Goal: Use online tool/utility: Utilize a website feature to perform a specific function

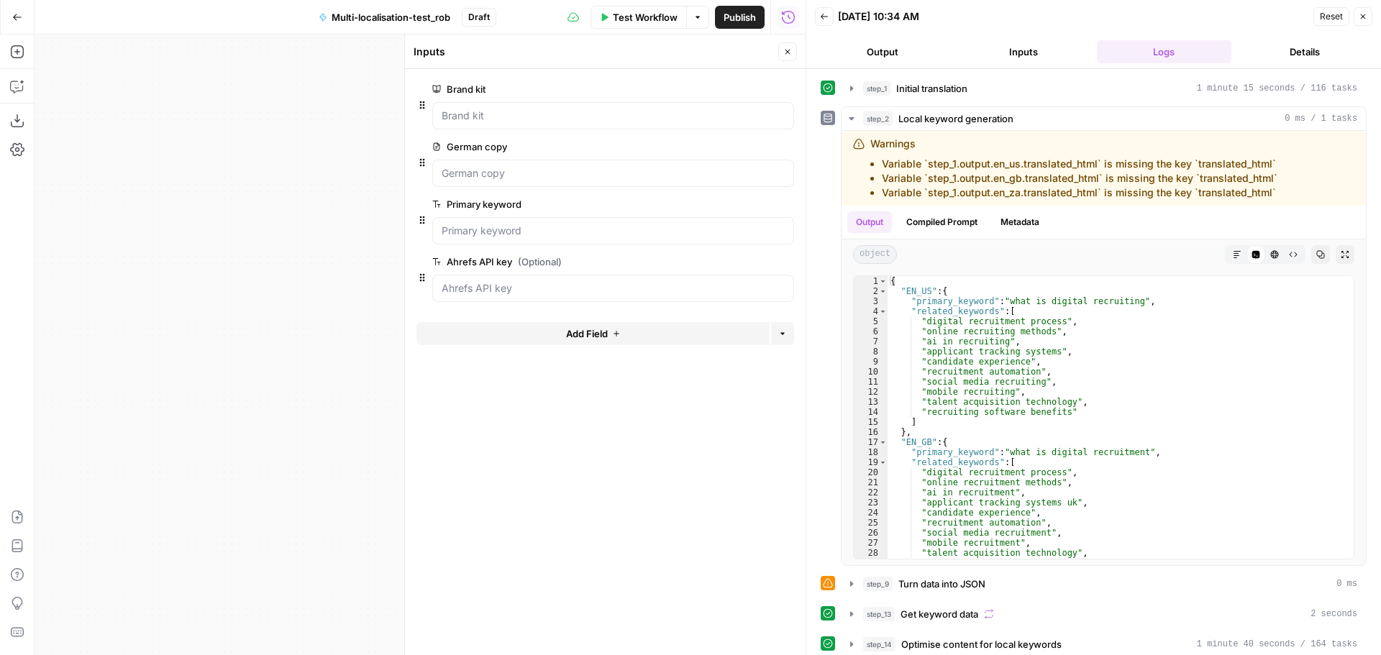
click at [787, 47] on icon "button" at bounding box center [787, 51] width 9 height 9
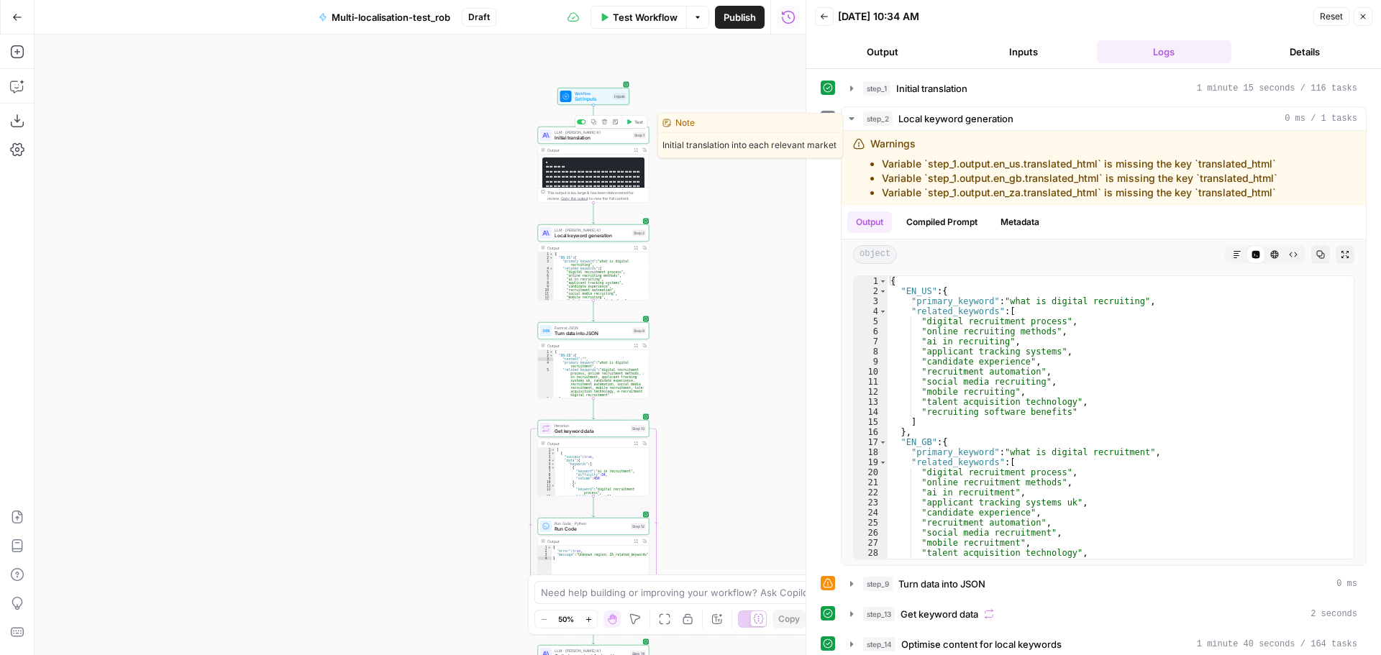
click at [604, 137] on span "Initial translation" at bounding box center [593, 138] width 76 height 7
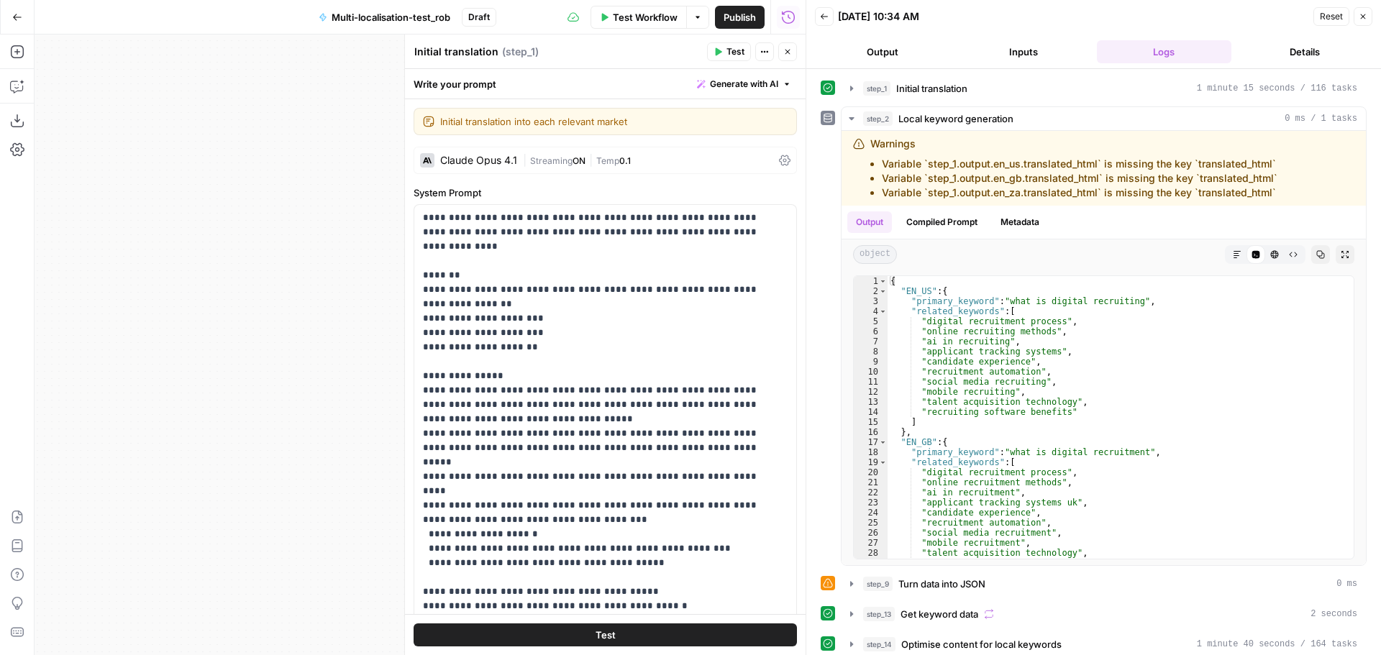
click at [791, 47] on icon "button" at bounding box center [787, 51] width 9 height 9
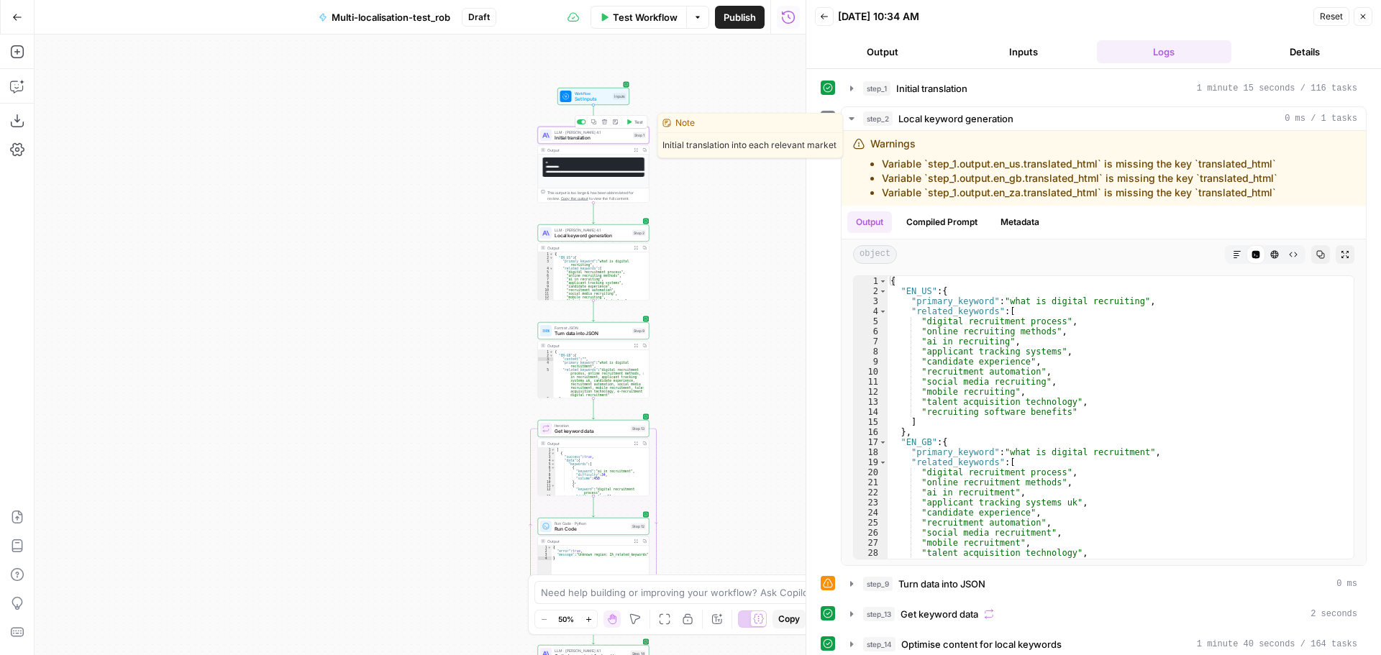
click at [588, 136] on span "Initial translation" at bounding box center [593, 138] width 76 height 7
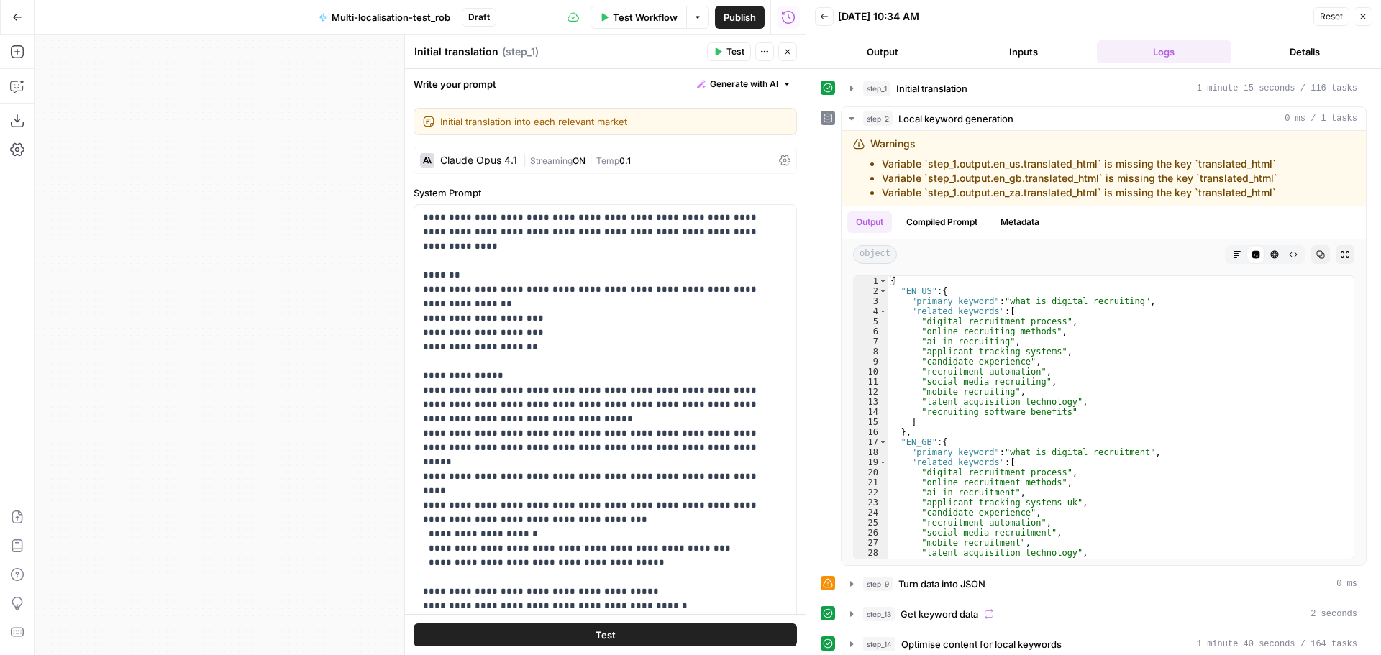
click at [27, 24] on button "Go Back" at bounding box center [17, 17] width 26 height 26
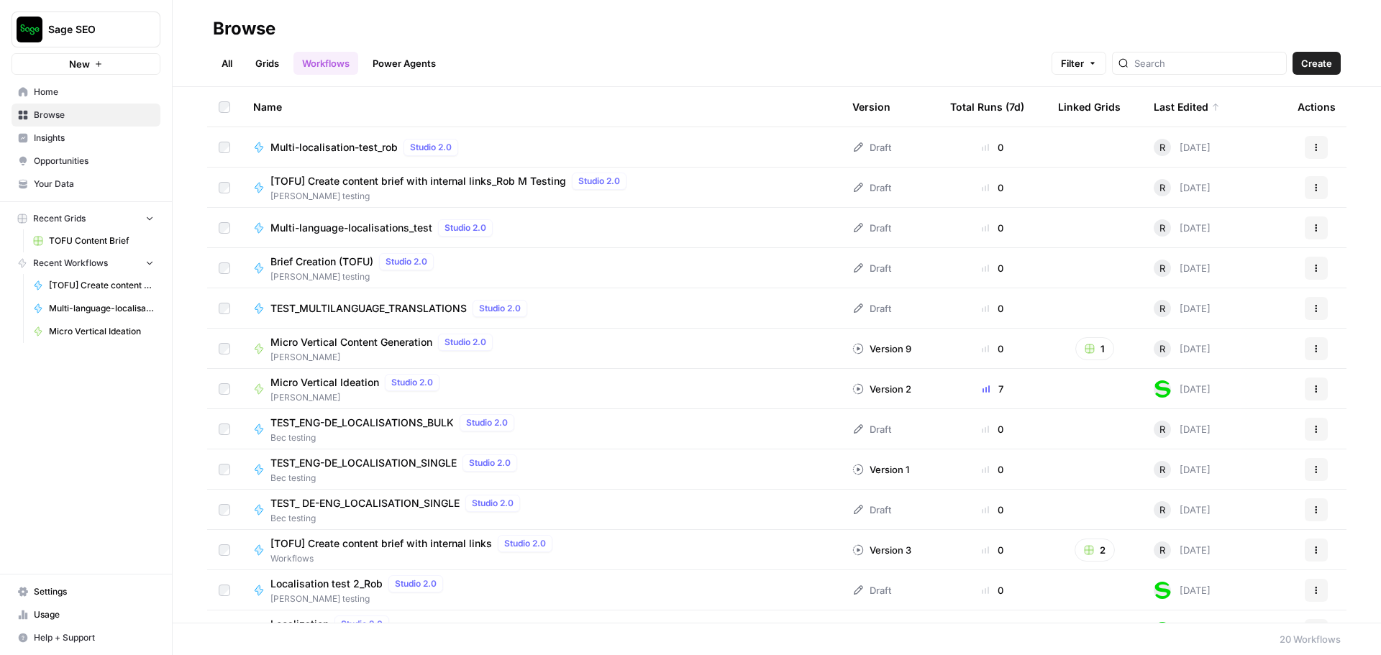
click at [361, 140] on span "Multi-localisation-test_rob" at bounding box center [333, 147] width 127 height 14
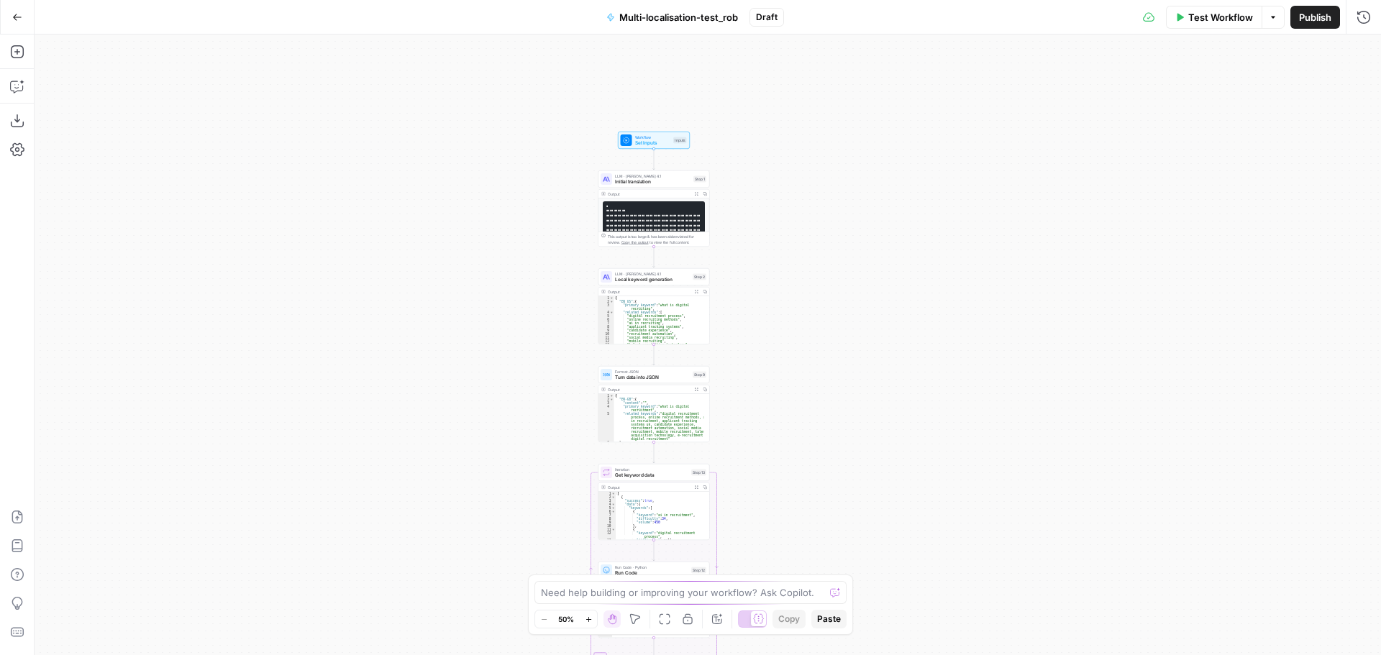
drag, startPoint x: 832, startPoint y: 204, endPoint x: 519, endPoint y: 189, distance: 313.2
click at [776, 375] on div "Workflow Set Inputs Inputs LLM · [PERSON_NAME] Opus 4.1 Initial translation Ste…" at bounding box center [708, 345] width 1347 height 621
click at [653, 176] on span "LLM · [PERSON_NAME] 4.1" at bounding box center [651, 176] width 76 height 6
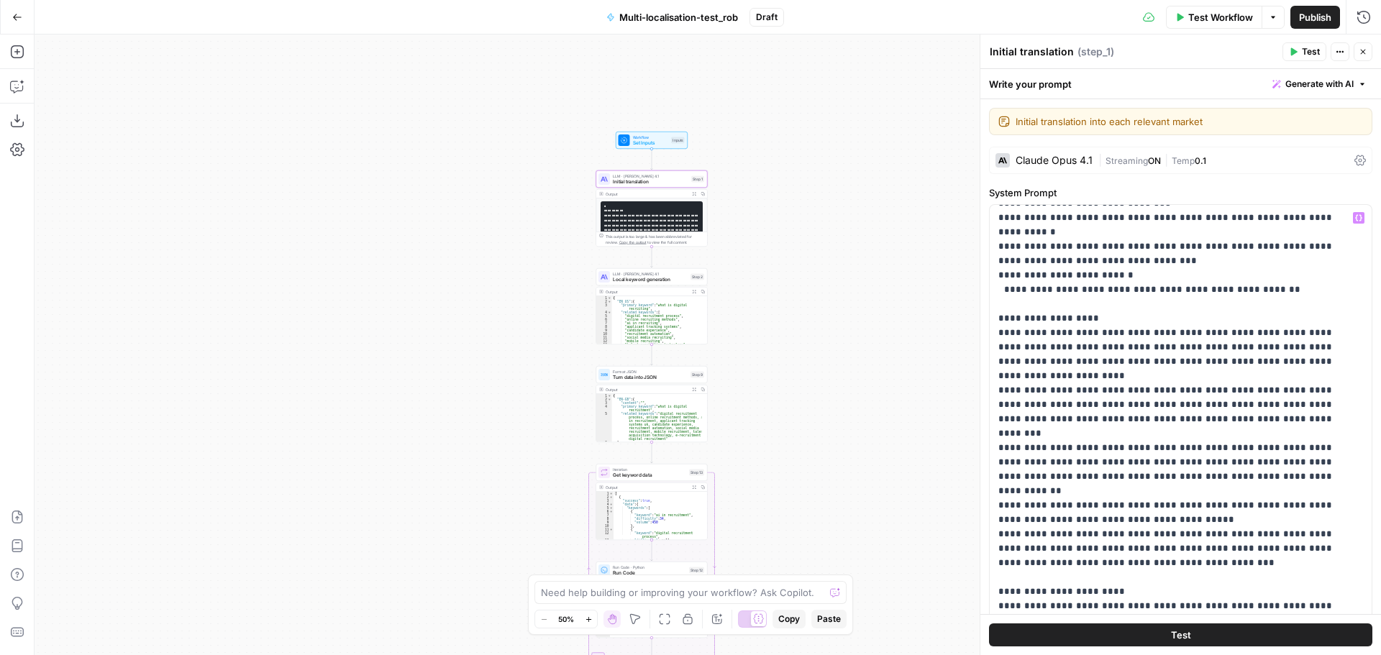
scroll to position [475, 0]
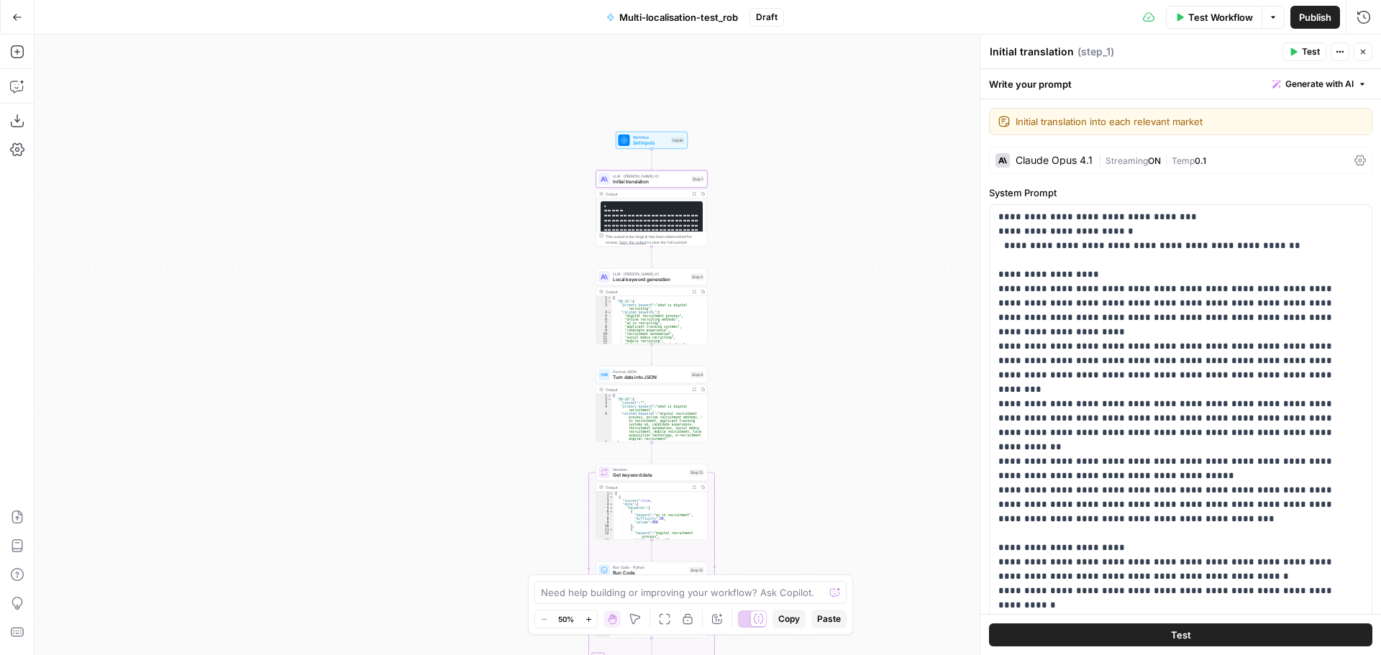
click at [1355, 159] on icon at bounding box center [1361, 160] width 12 height 11
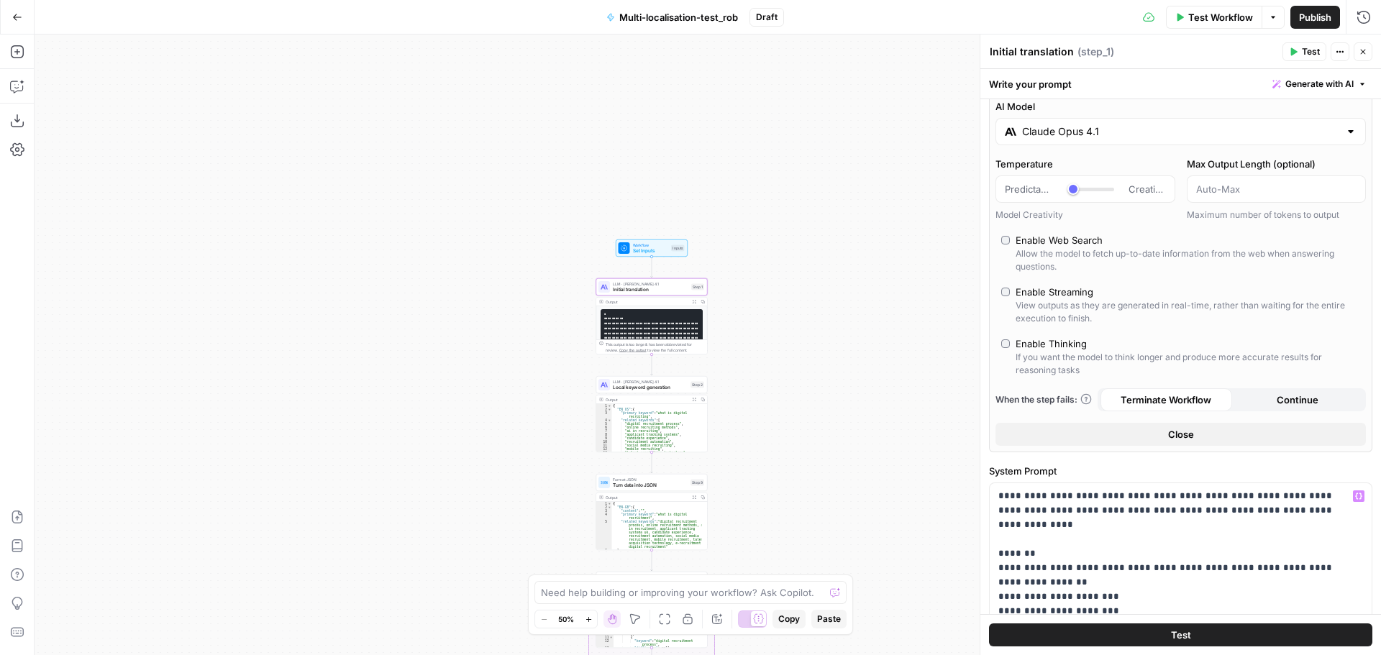
scroll to position [0, 0]
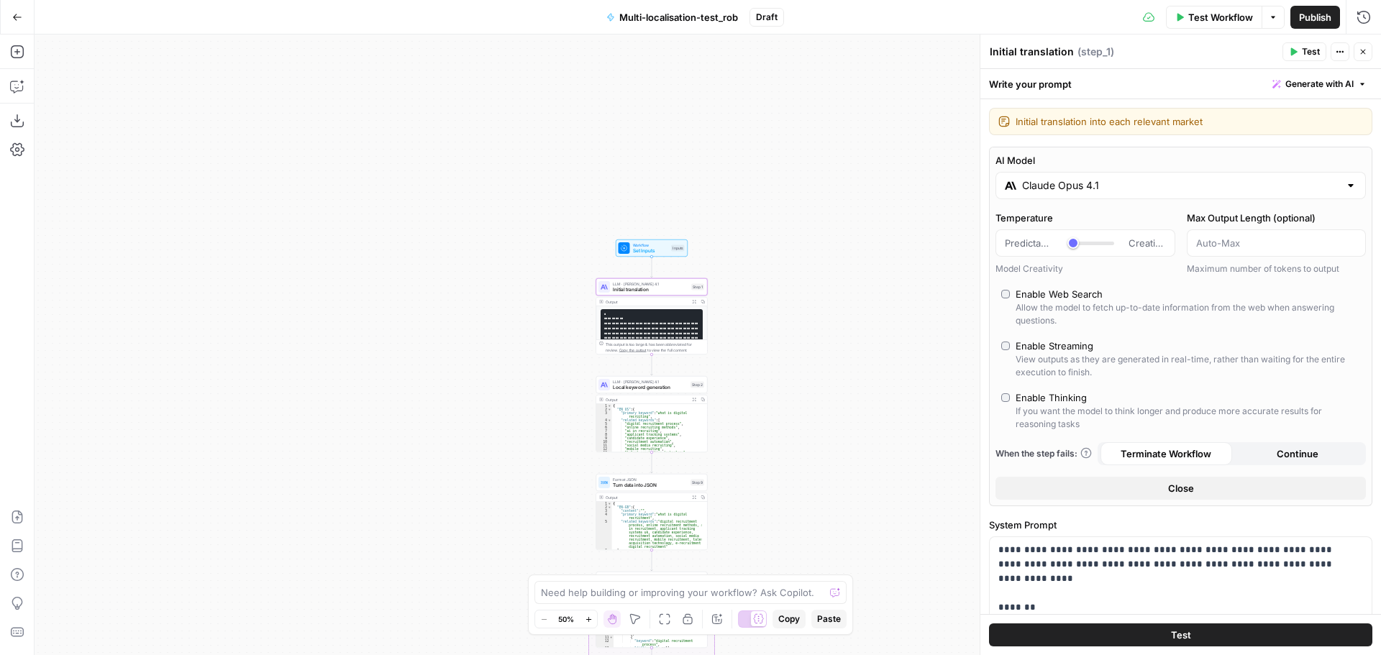
click at [1213, 185] on input "Claude Opus 4.1" at bounding box center [1180, 185] width 317 height 14
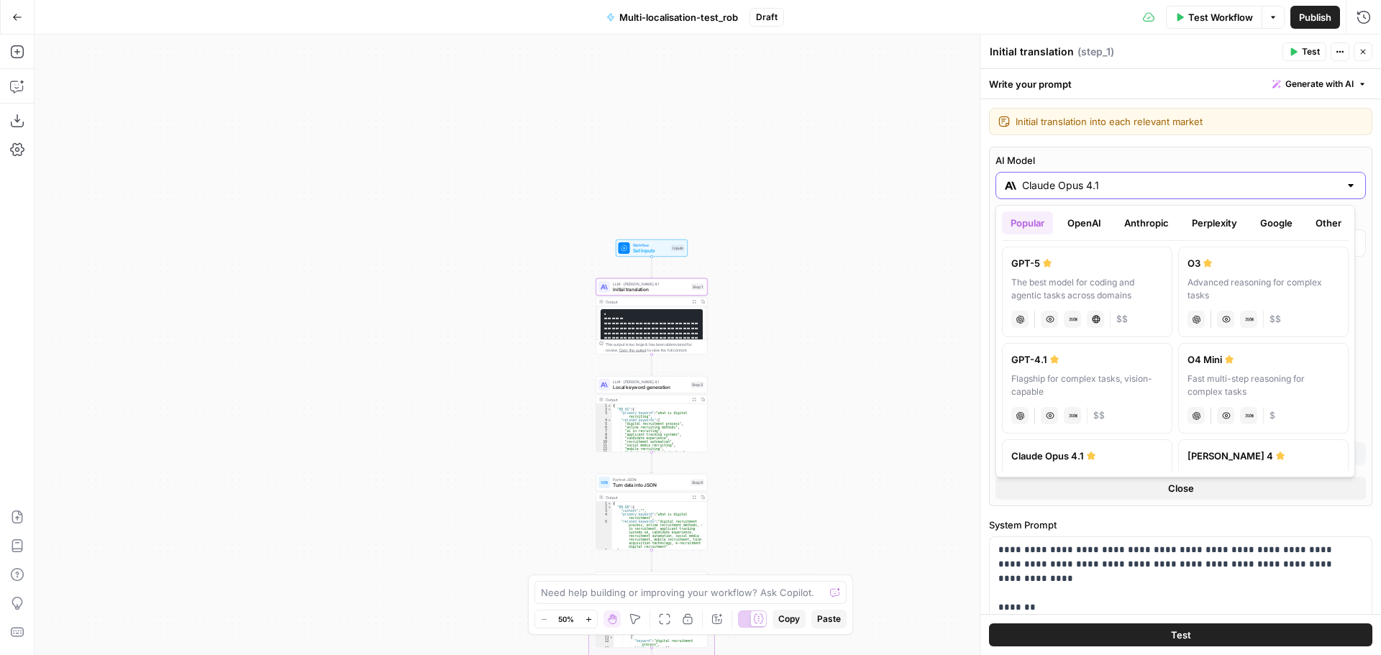
click at [1213, 185] on input "Claude Opus 4.1" at bounding box center [1180, 185] width 317 height 14
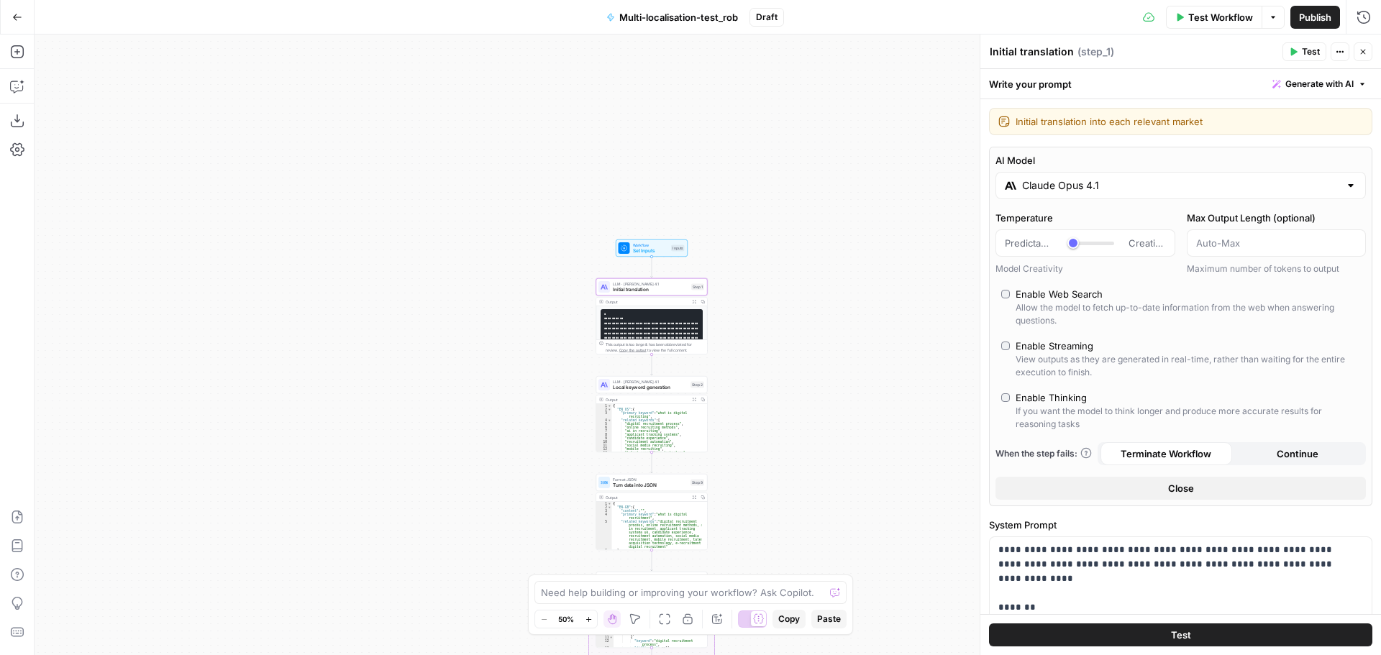
click at [855, 320] on div "Workflow Set Inputs Inputs LLM · [PERSON_NAME] Opus 4.1 Initial translation Ste…" at bounding box center [708, 345] width 1347 height 621
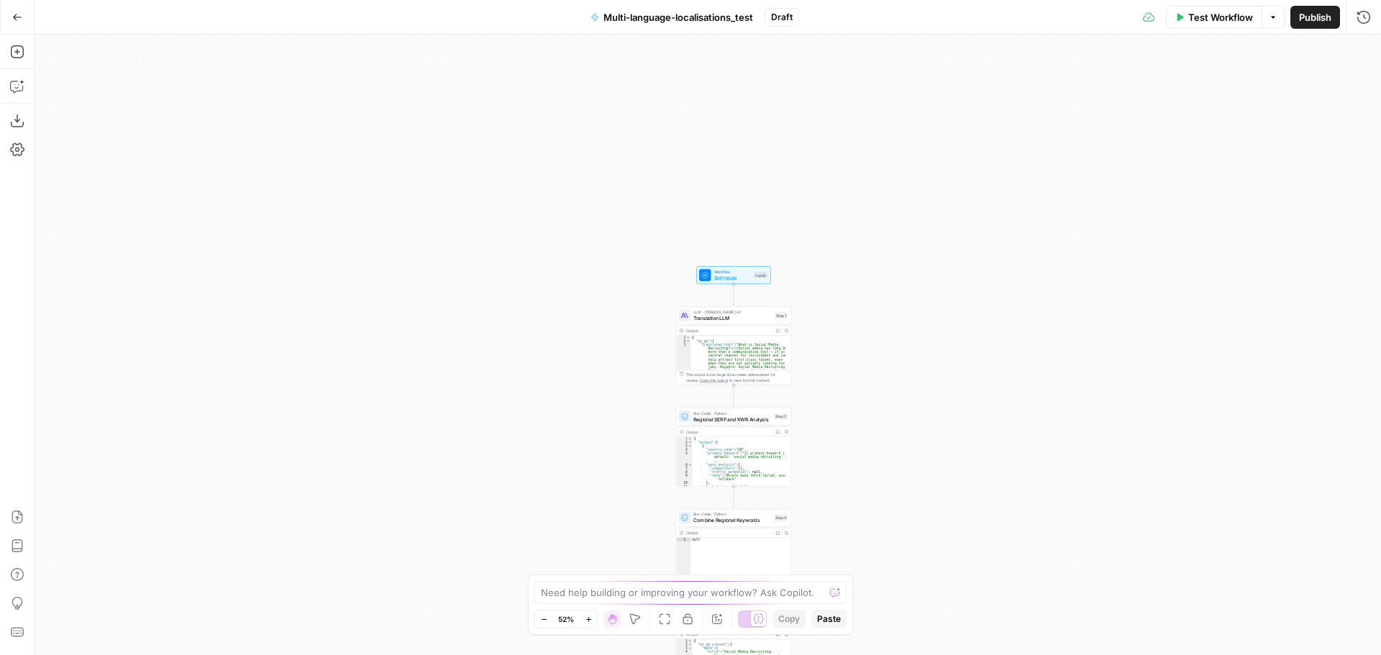
drag, startPoint x: 927, startPoint y: 209, endPoint x: 947, endPoint y: 373, distance: 166.0
click at [947, 373] on div "Workflow Set Inputs Inputs LLM · [PERSON_NAME] Opus 4.1 Translation LLM Step 1 …" at bounding box center [708, 345] width 1347 height 621
click at [710, 321] on span "Translation LLM" at bounding box center [732, 317] width 78 height 7
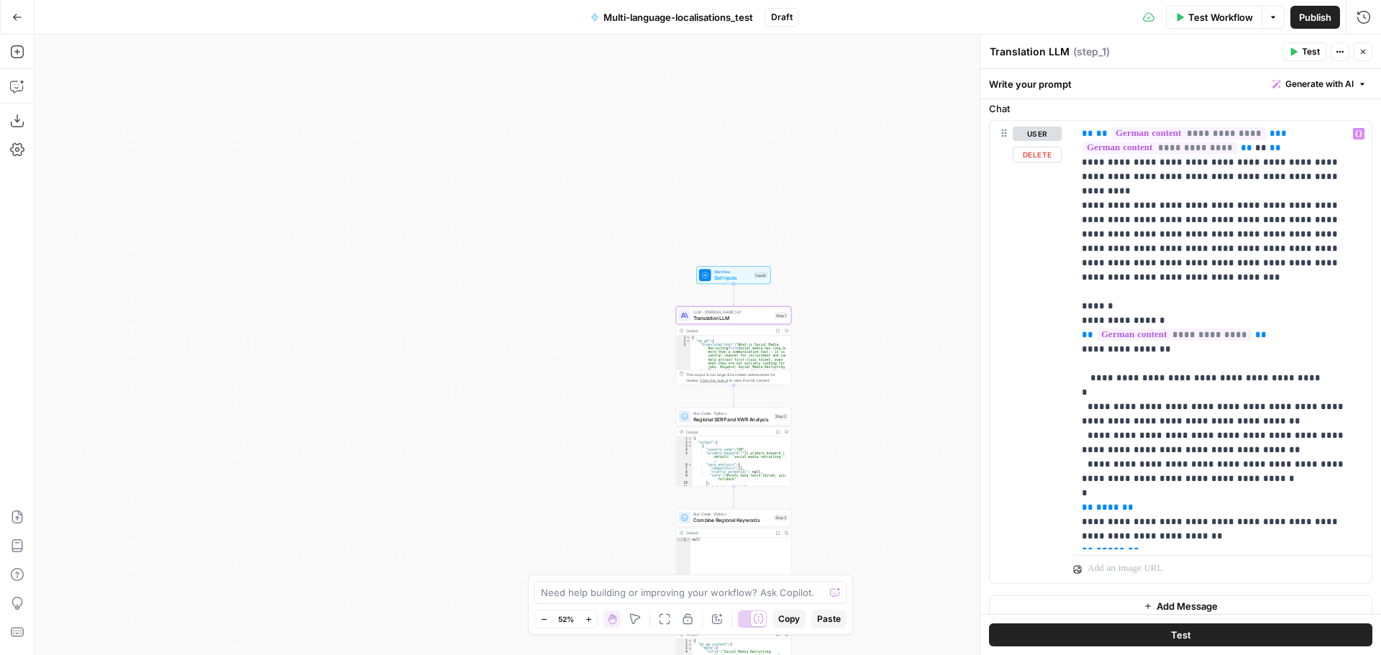
scroll to position [675, 0]
